Goal: Task Accomplishment & Management: Manage account settings

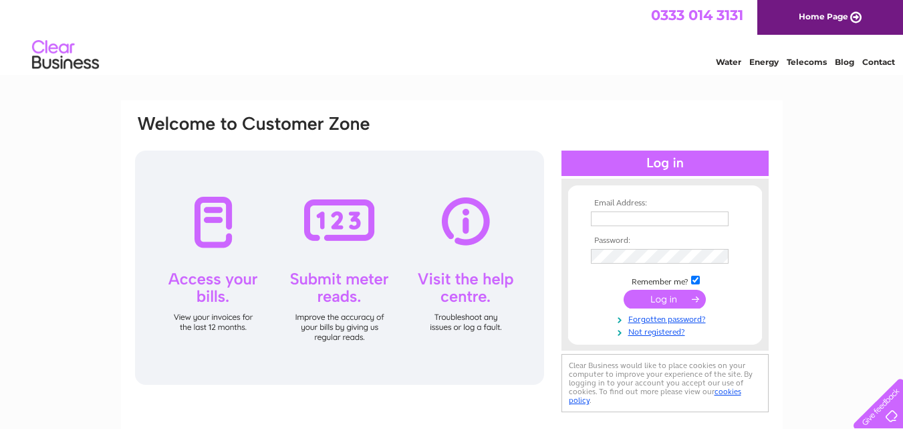
type input "kaye@derwas.co.uk"
click at [661, 298] on input "submit" at bounding box center [665, 299] width 82 height 19
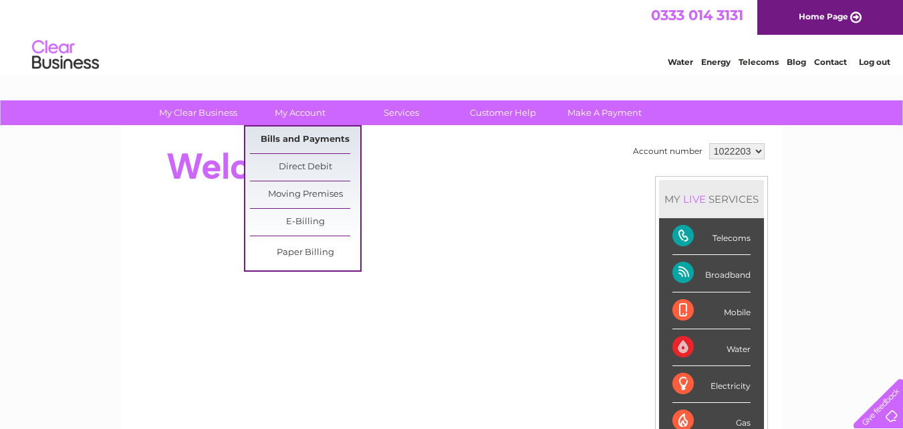
click at [305, 139] on link "Bills and Payments" at bounding box center [305, 139] width 110 height 27
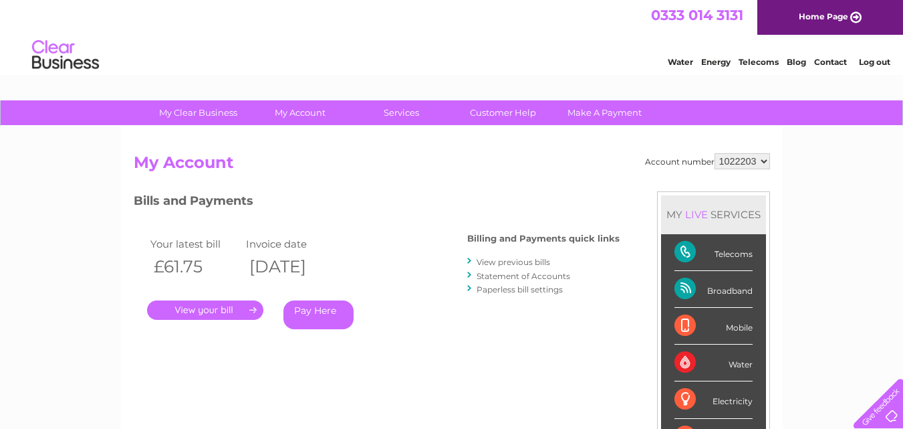
click at [217, 308] on link "." at bounding box center [205, 309] width 116 height 19
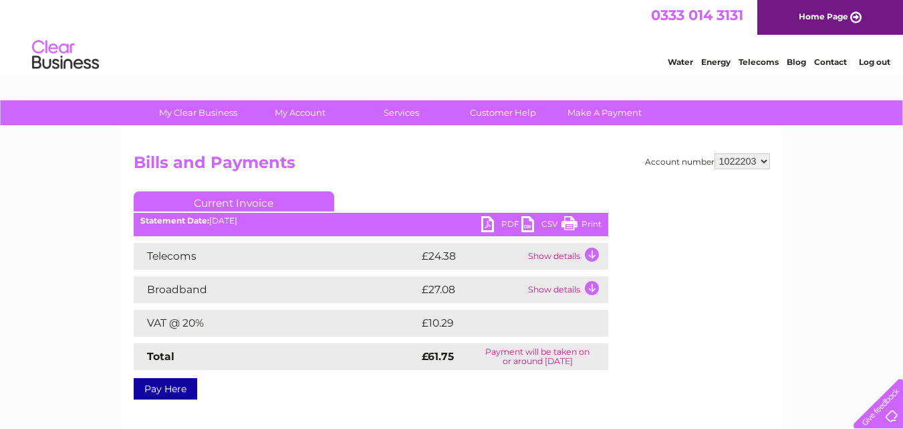
click at [490, 227] on link "PDF" at bounding box center [501, 225] width 40 height 19
